Goal: Find contact information: Find contact information

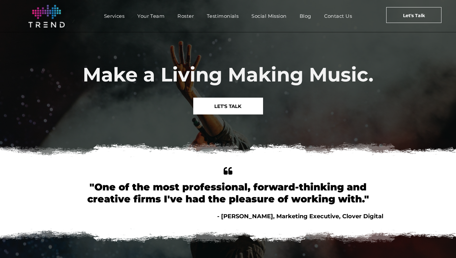
click at [244, 102] on link "LET'S TALK" at bounding box center [228, 106] width 70 height 17
click at [411, 18] on span "Let's Talk" at bounding box center [414, 15] width 22 height 16
